Goal: Task Accomplishment & Management: Complete application form

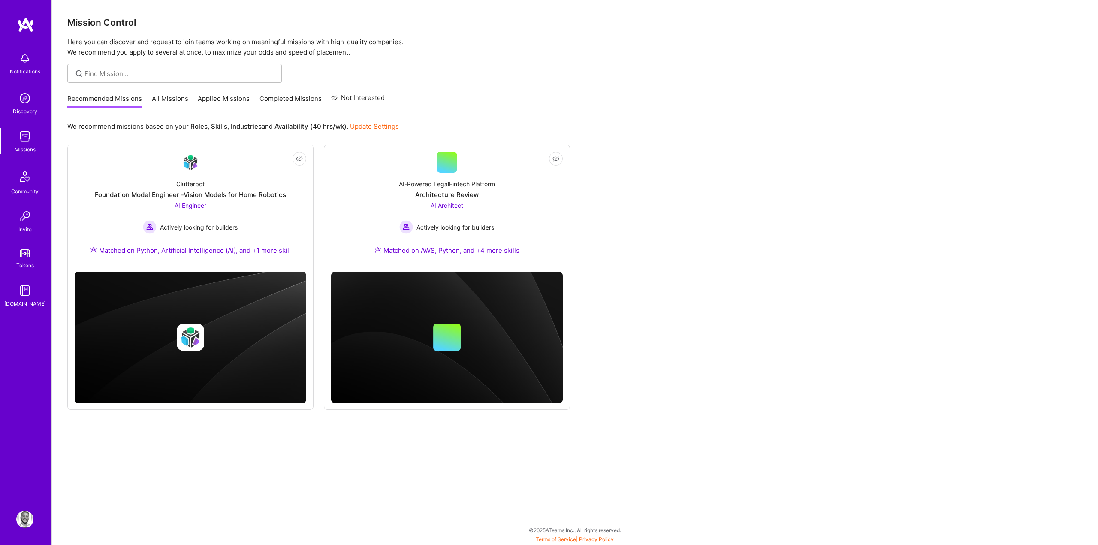
click at [168, 102] on link "All Missions" at bounding box center [170, 101] width 36 height 14
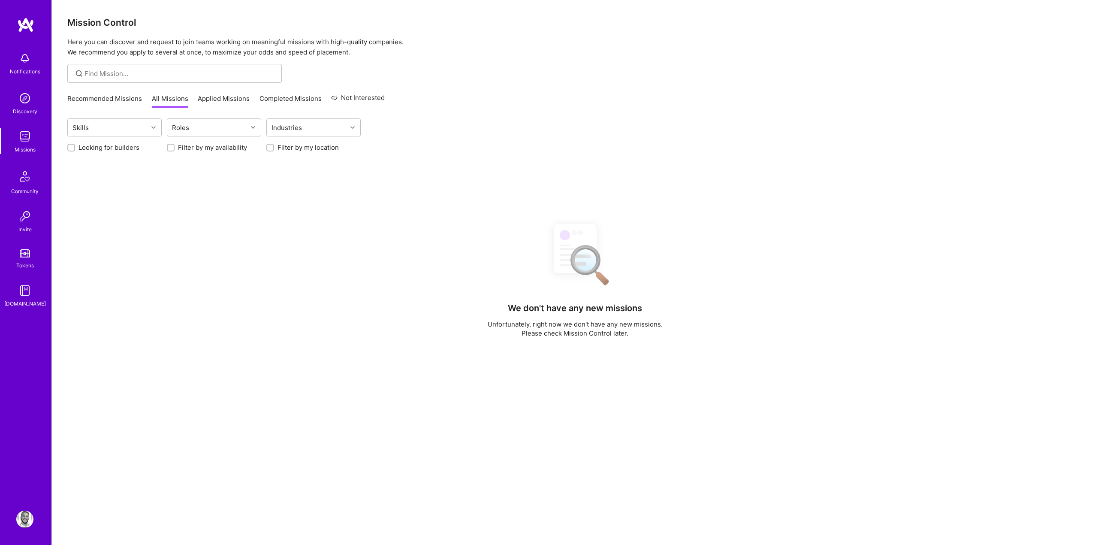
click at [110, 96] on link "Recommended Missions" at bounding box center [104, 101] width 75 height 14
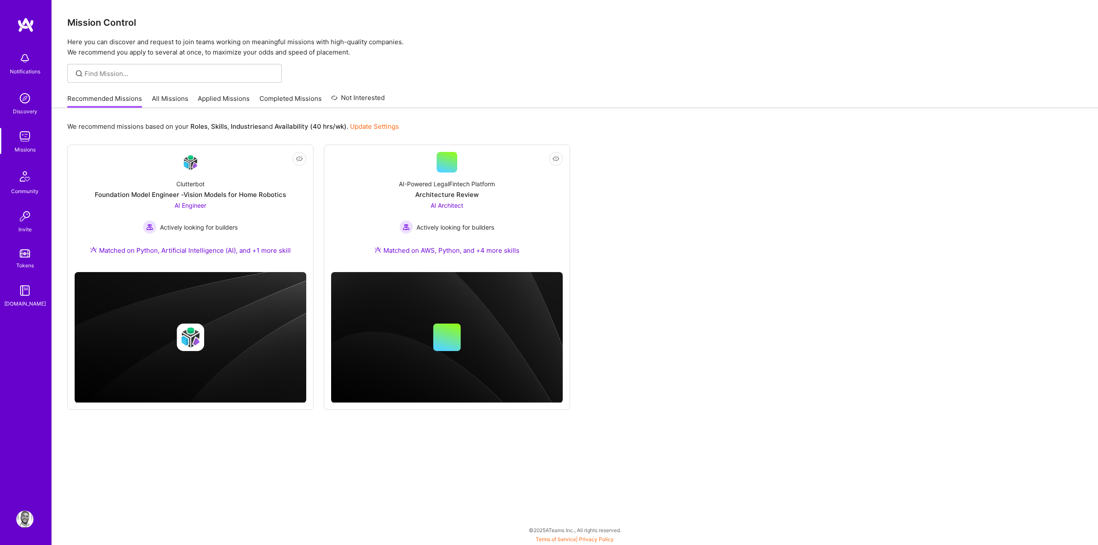
click at [39, 53] on div "Notifications" at bounding box center [24, 63] width 53 height 30
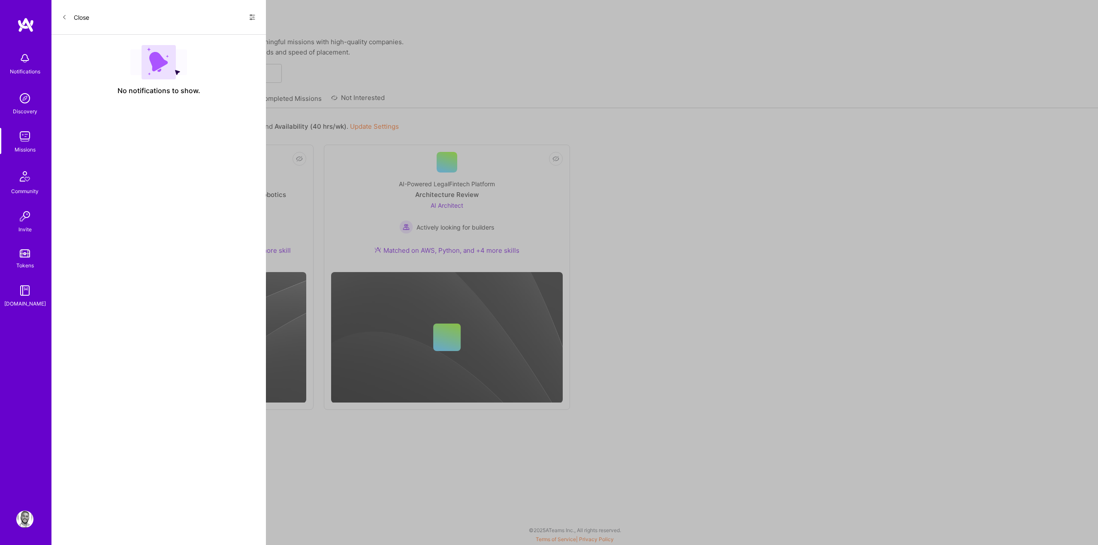
click at [401, 81] on div "Notifications Discovery Missions Community Invite Tokens [DOMAIN_NAME] Profile …" at bounding box center [549, 270] width 1098 height 540
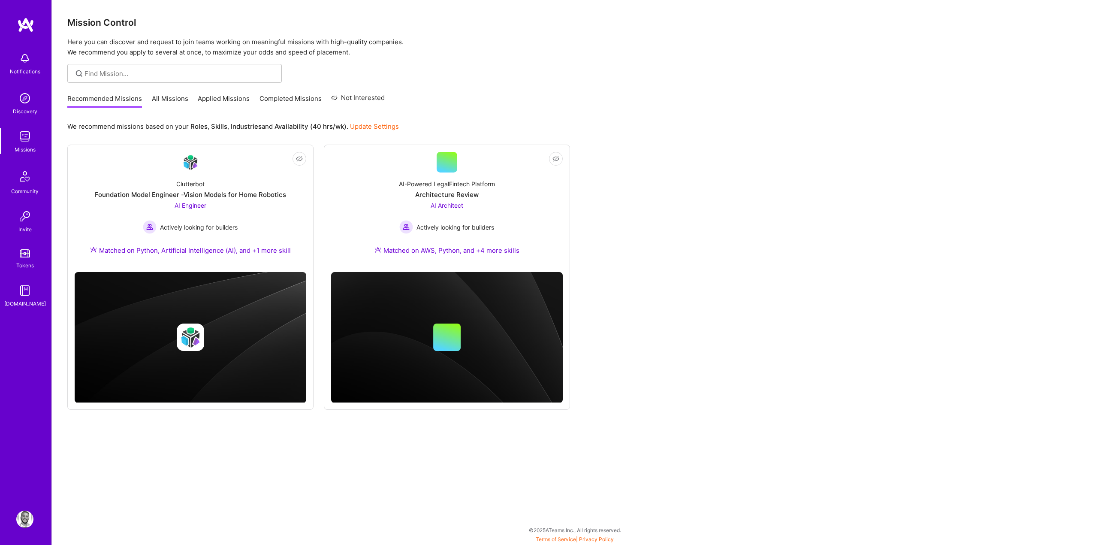
click at [226, 94] on link "Applied Missions" at bounding box center [224, 101] width 52 height 14
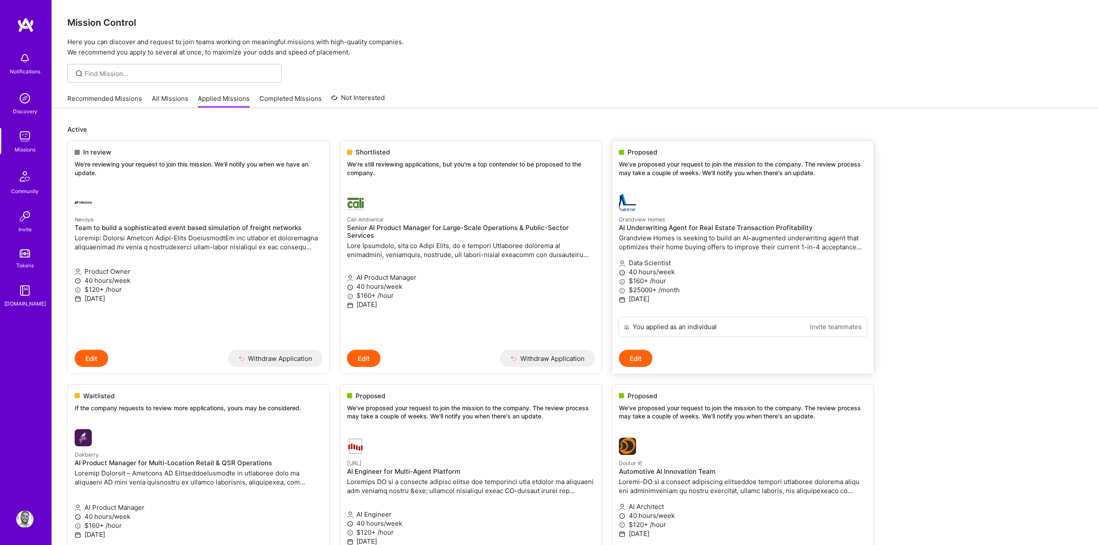
click at [654, 281] on p "$160+ /hour" at bounding box center [743, 280] width 248 height 9
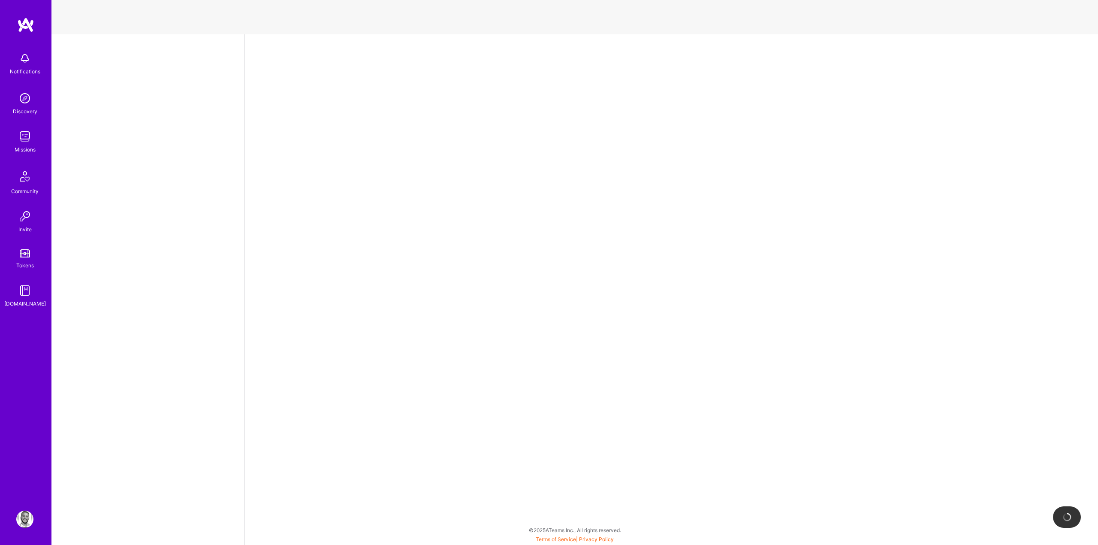
select select "US"
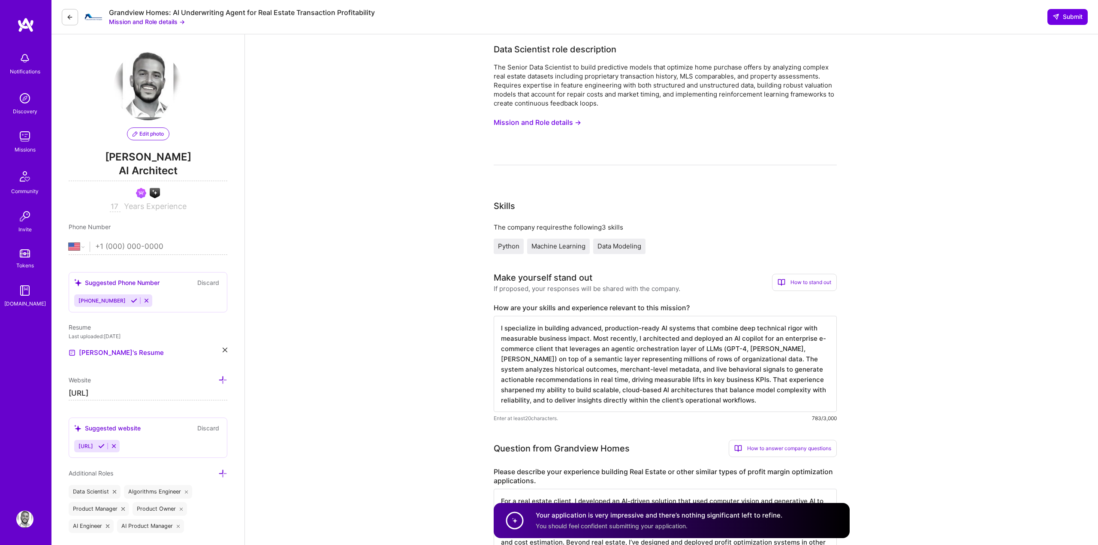
click at [529, 123] on button "Mission and Role details →" at bounding box center [538, 123] width 88 height 16
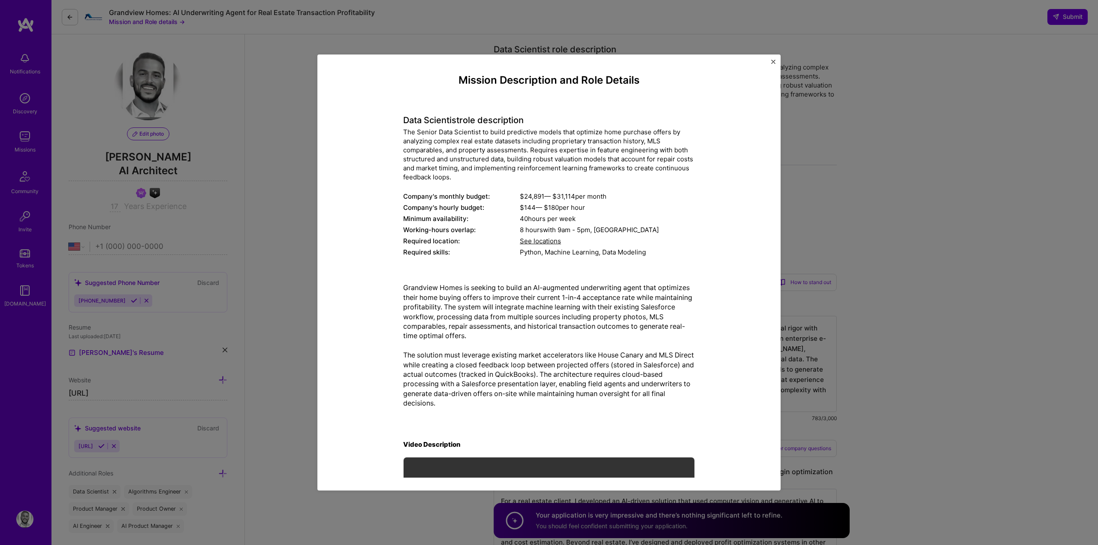
click at [772, 60] on img "Close" at bounding box center [773, 62] width 4 height 4
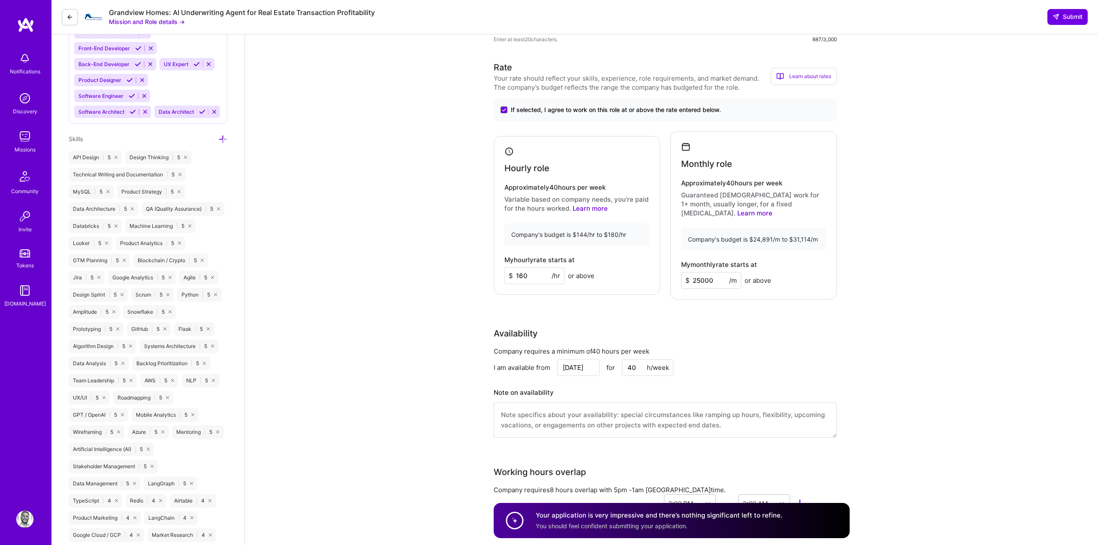
scroll to position [563, 0]
click at [549, 208] on div "Hourly role Approximately 40 hours per week Variable based on company needs, yo…" at bounding box center [577, 214] width 166 height 159
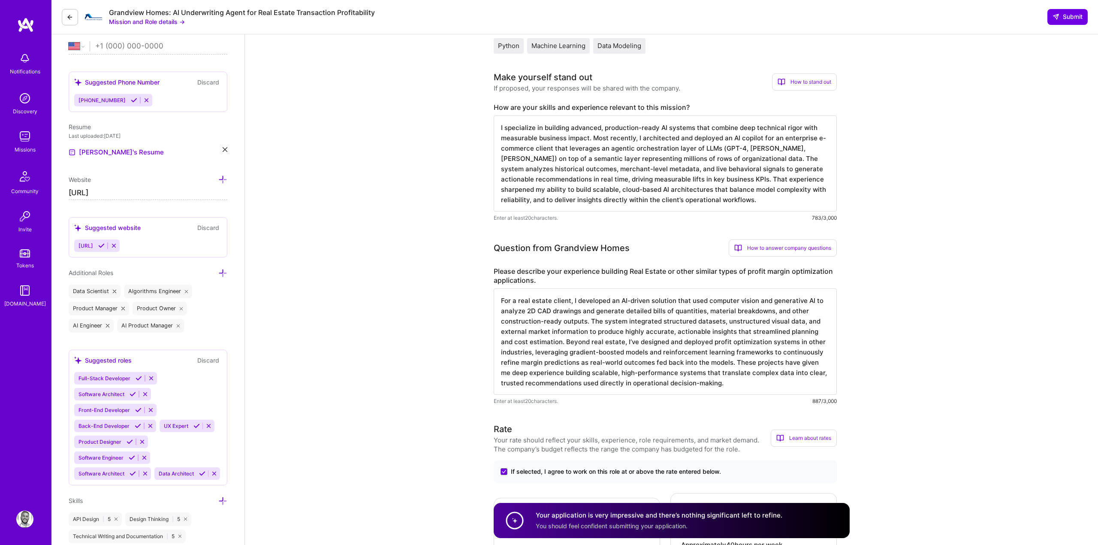
scroll to position [0, 0]
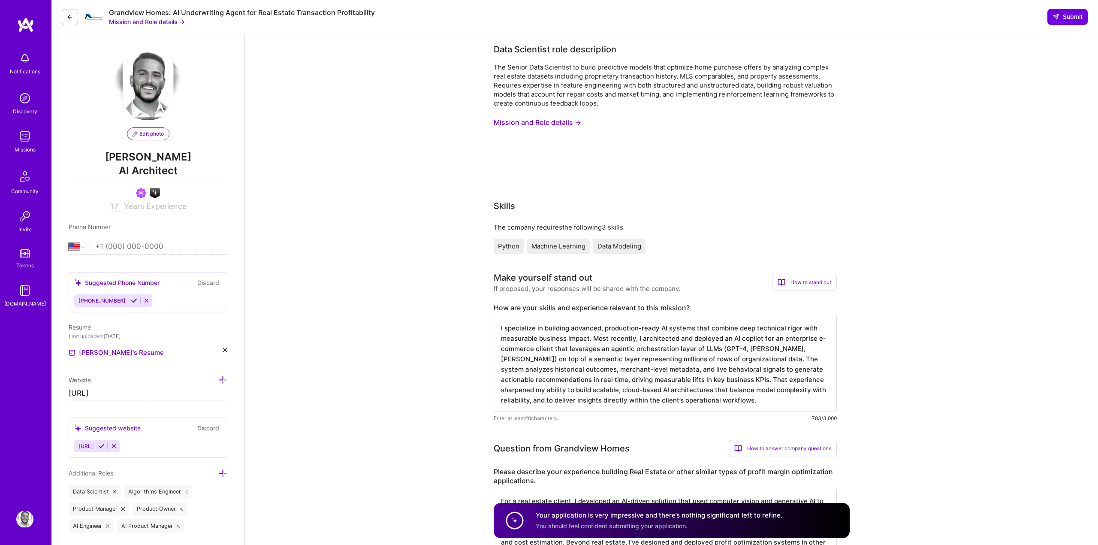
click at [67, 21] on button at bounding box center [70, 17] width 16 height 16
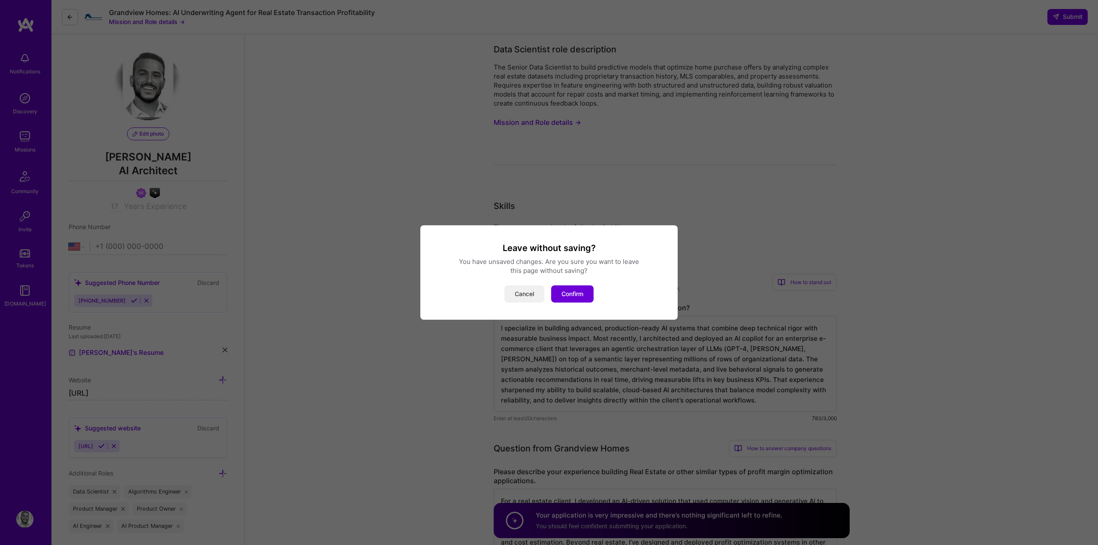
click at [524, 289] on button "Cancel" at bounding box center [524, 293] width 40 height 17
